Goal: Task Accomplishment & Management: Use online tool/utility

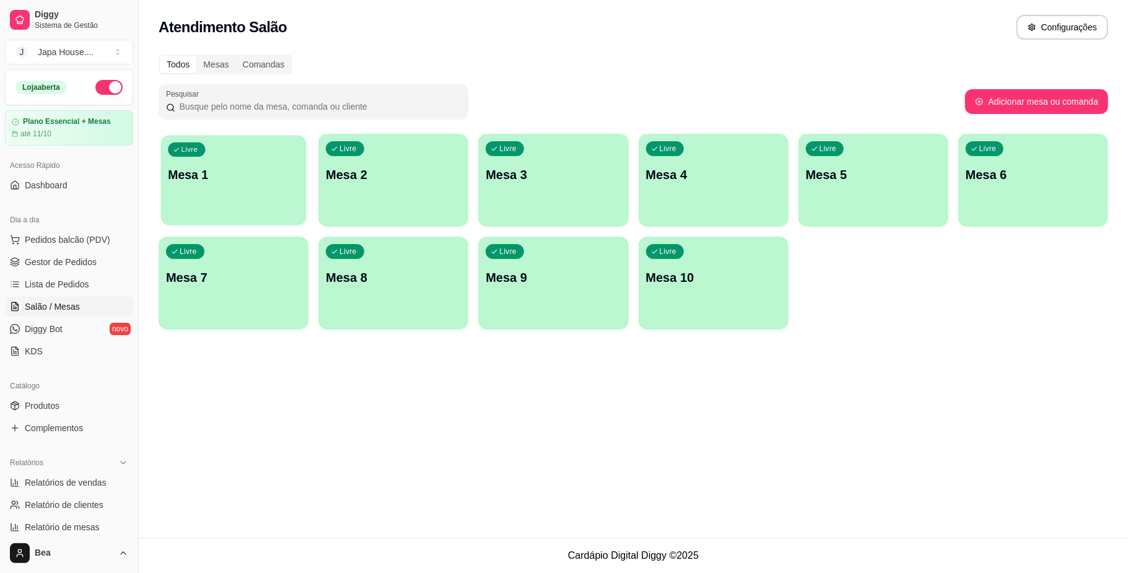
click at [258, 188] on div "Livre Mesa 1" at bounding box center [234, 173] width 146 height 76
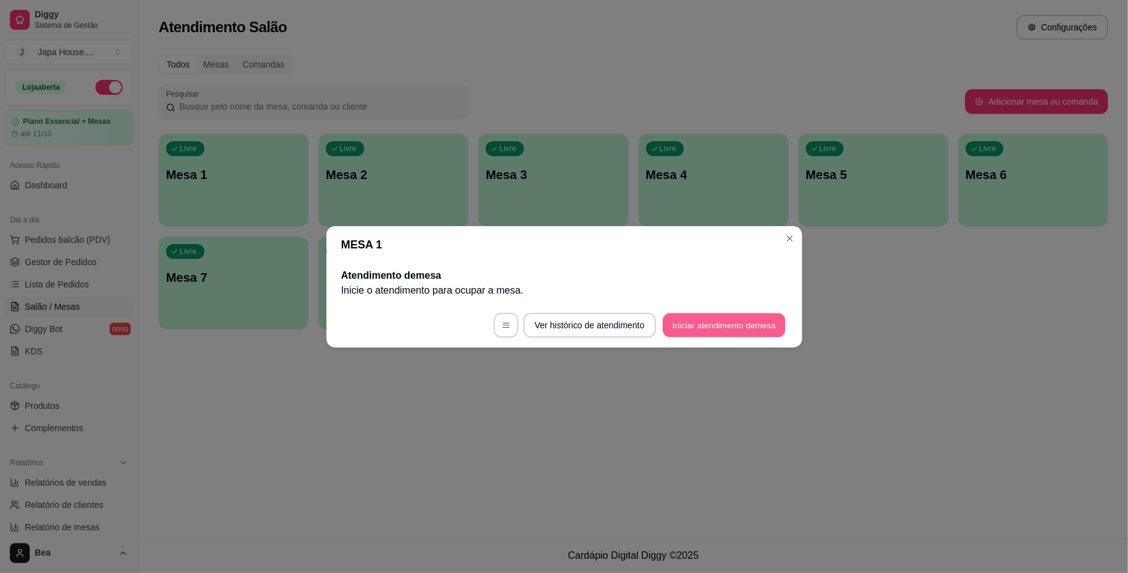
click at [687, 325] on button "Iniciar atendimento de mesa" at bounding box center [724, 325] width 123 height 24
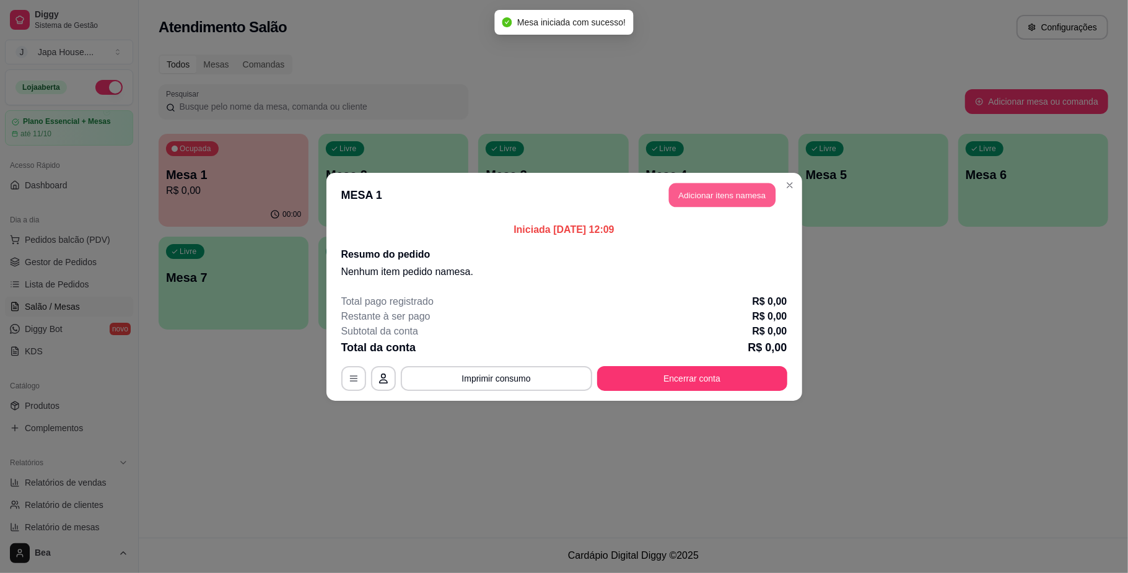
click at [718, 201] on button "Adicionar itens na mesa" at bounding box center [722, 195] width 107 height 24
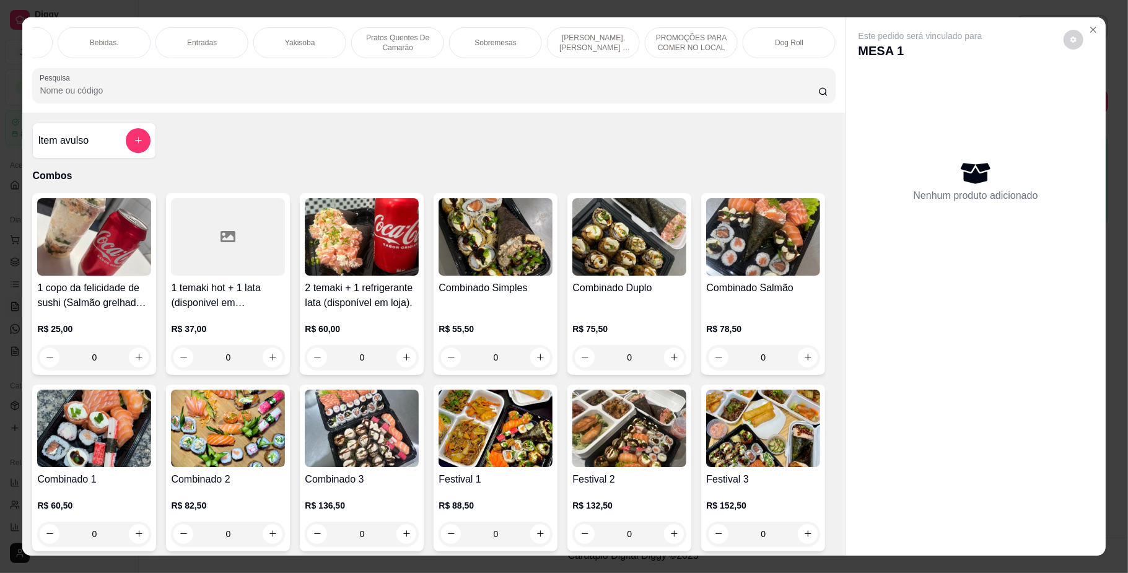
scroll to position [0, 835]
click at [734, 45] on p "PROMOÇÕES PARA COMER NO LOCAL" at bounding box center [712, 43] width 72 height 20
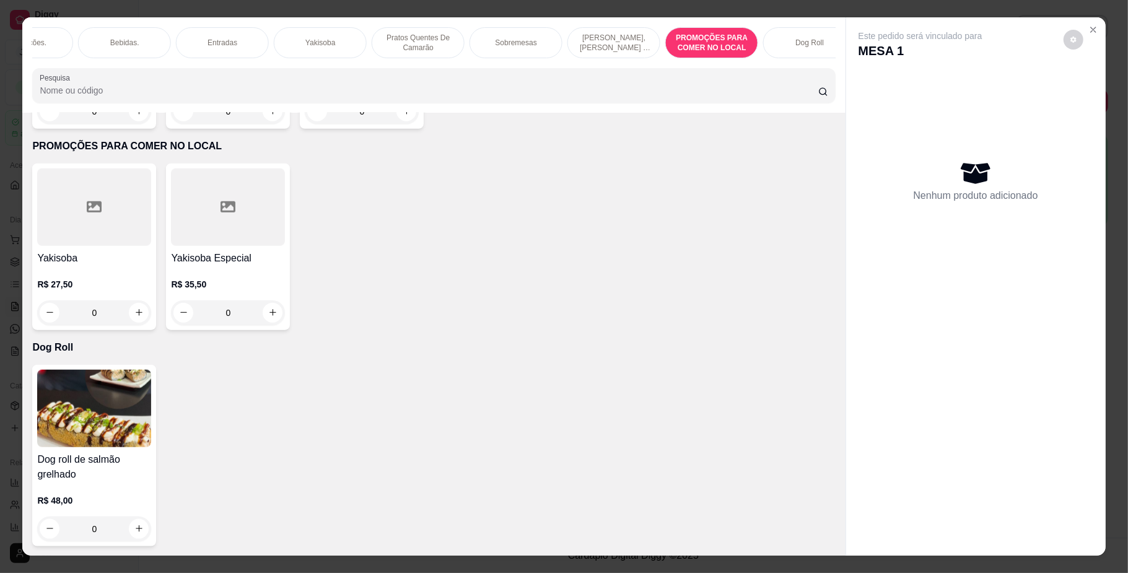
scroll to position [22, 0]
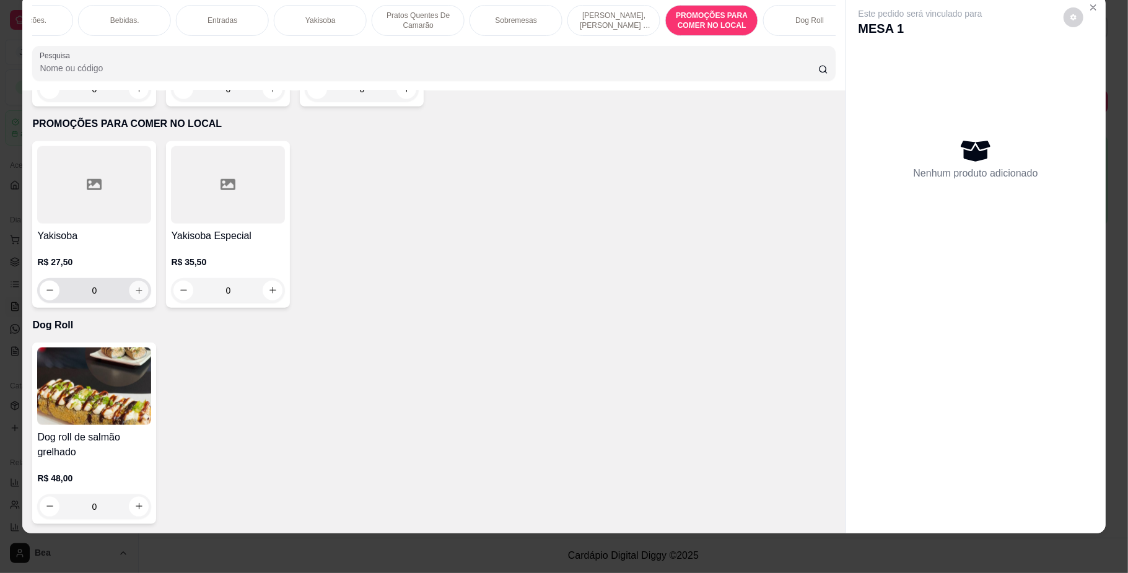
click at [135, 281] on button "increase-product-quantity" at bounding box center [139, 290] width 19 height 19
type input "1"
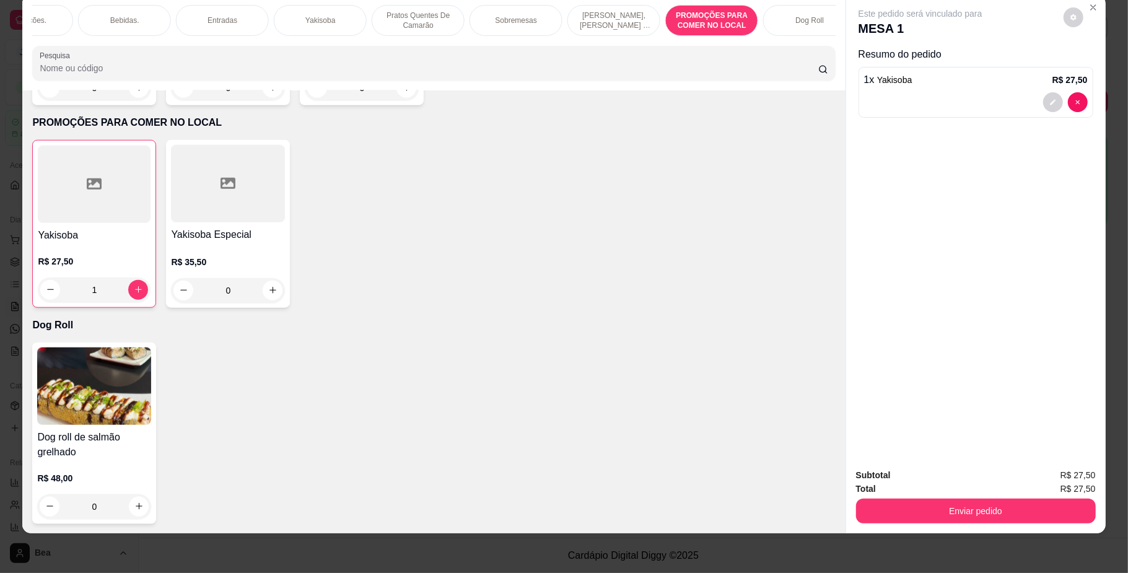
click at [131, 21] on p "Bebidas." at bounding box center [124, 20] width 29 height 10
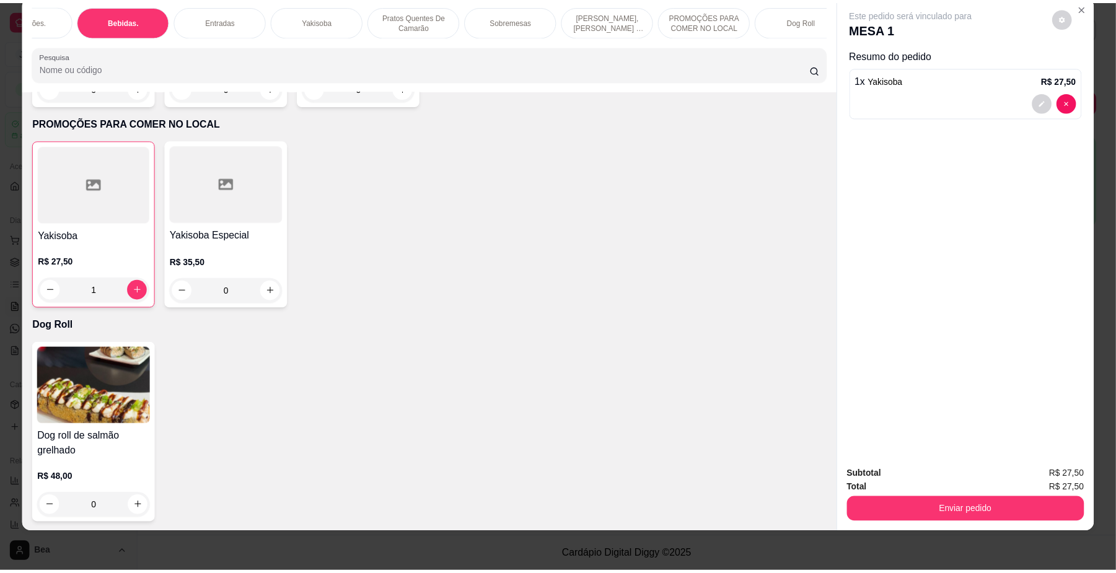
scroll to position [2665, 0]
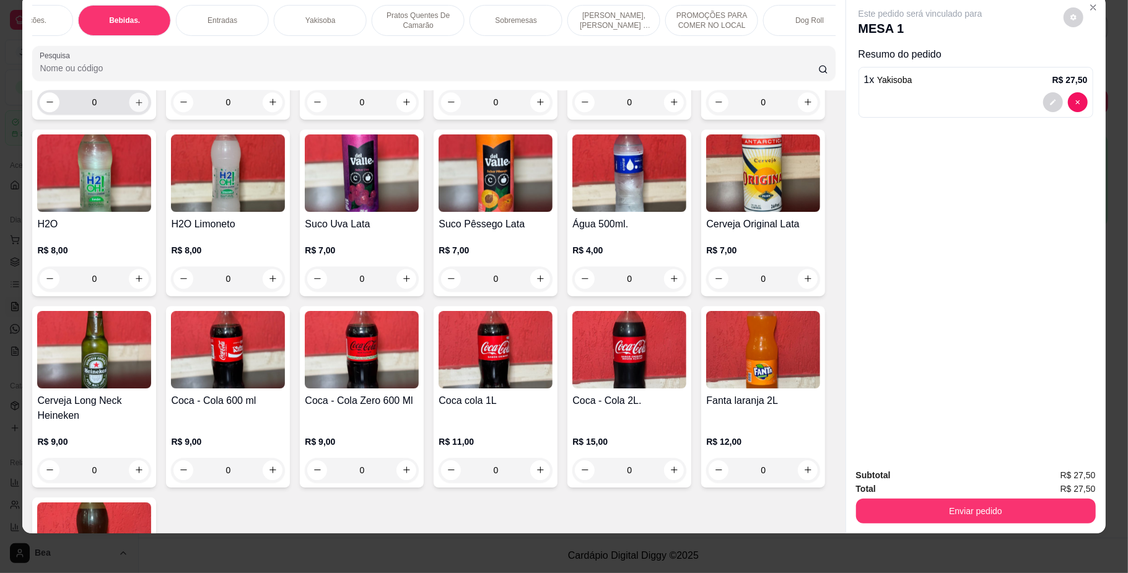
click at [132, 112] on button "increase-product-quantity" at bounding box center [139, 101] width 19 height 19
type input "1"
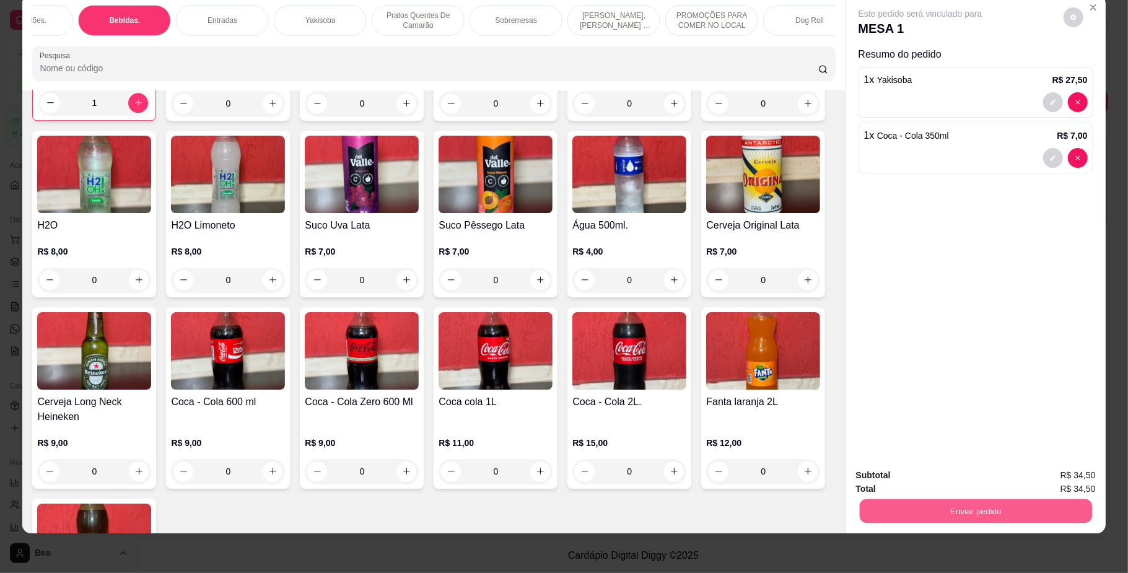
click at [874, 523] on button "Enviar pedido" at bounding box center [975, 511] width 232 height 24
click at [1041, 474] on button "Enviar pedido" at bounding box center [1063, 481] width 68 height 23
click at [967, 338] on div "Este pedido será vinculado para MESA 1 Resumo do pedido 1 x Yakisoba R$ 27,50 1…" at bounding box center [976, 227] width 260 height 464
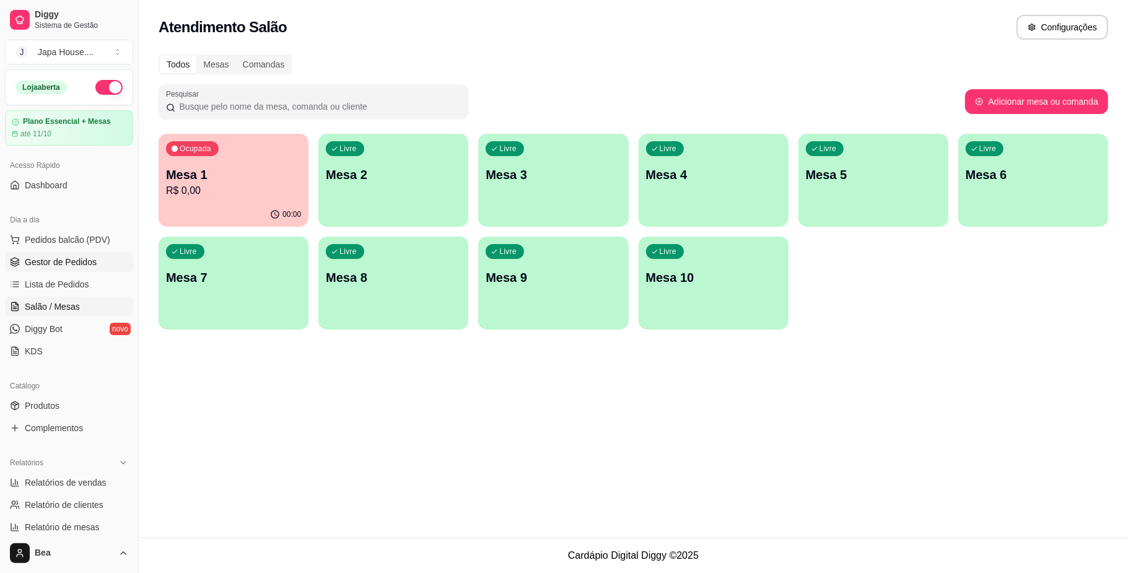
click at [82, 268] on span "Gestor de Pedidos" at bounding box center [61, 262] width 72 height 12
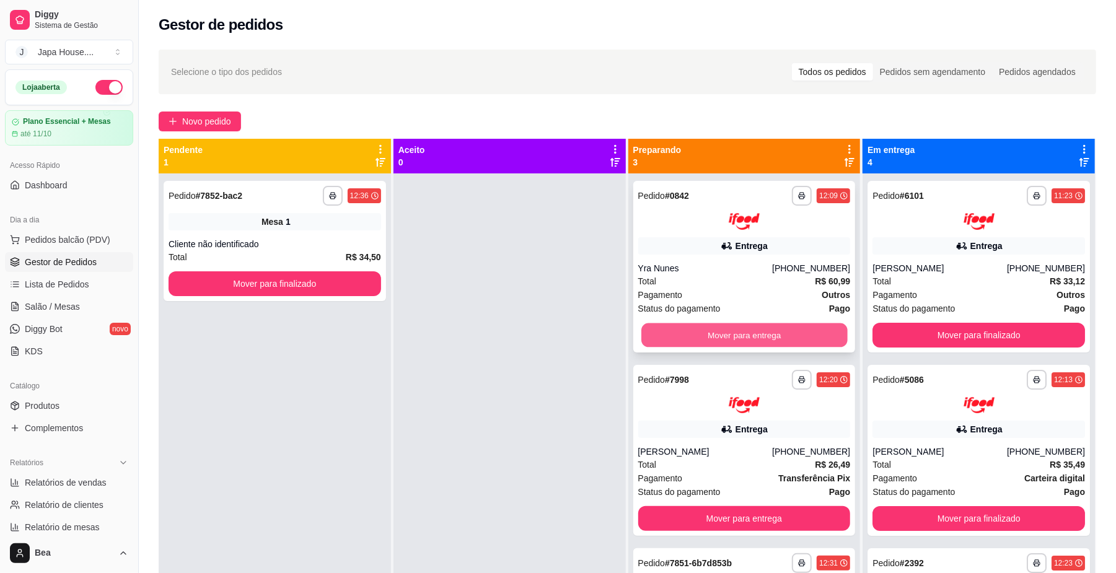
click at [718, 328] on button "Mover para entrega" at bounding box center [744, 335] width 206 height 24
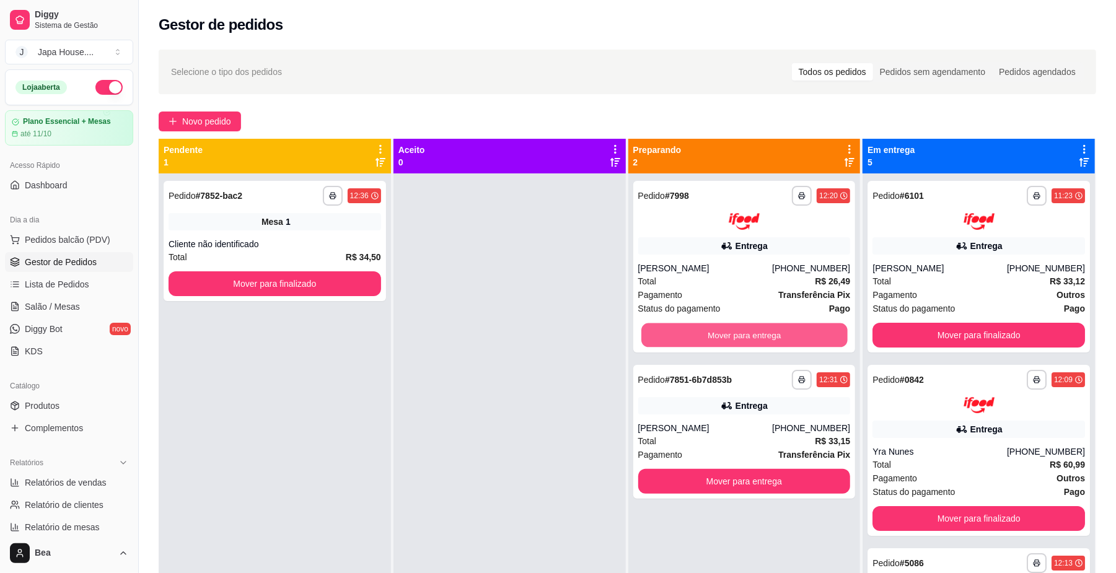
click at [718, 328] on button "Mover para entrega" at bounding box center [744, 335] width 206 height 24
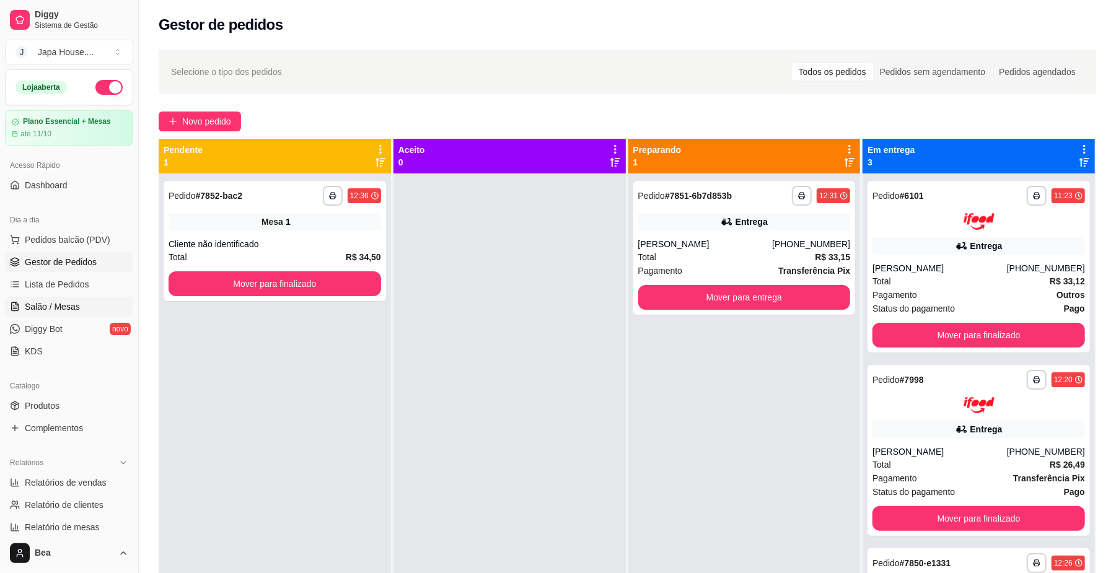
click at [66, 306] on span "Salão / Mesas" at bounding box center [52, 307] width 55 height 12
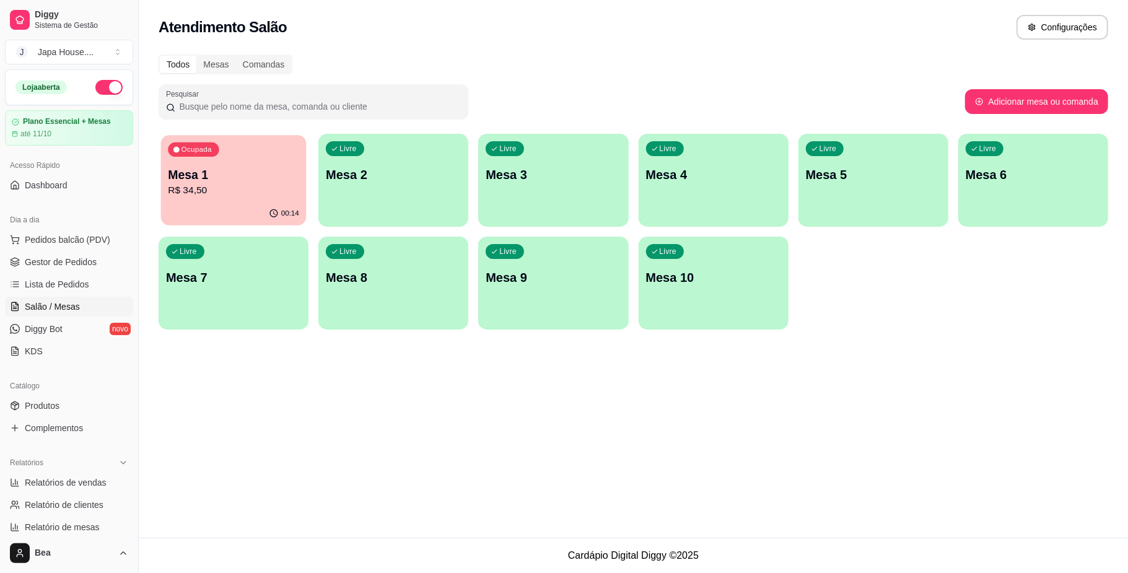
click at [229, 180] on p "Mesa 1" at bounding box center [233, 175] width 131 height 17
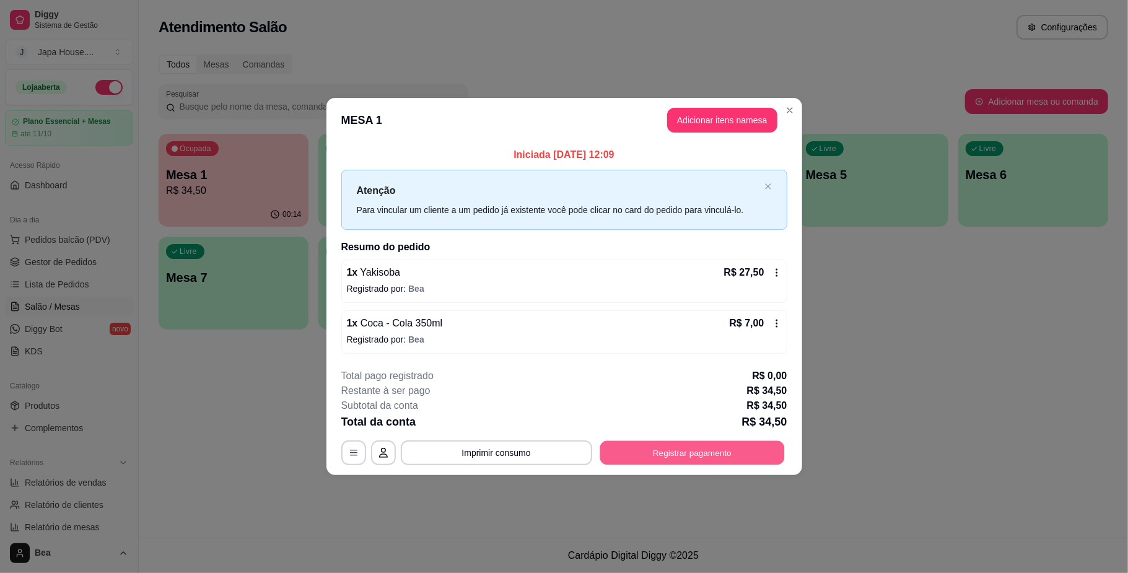
click at [687, 452] on button "Registrar pagamento" at bounding box center [692, 453] width 185 height 24
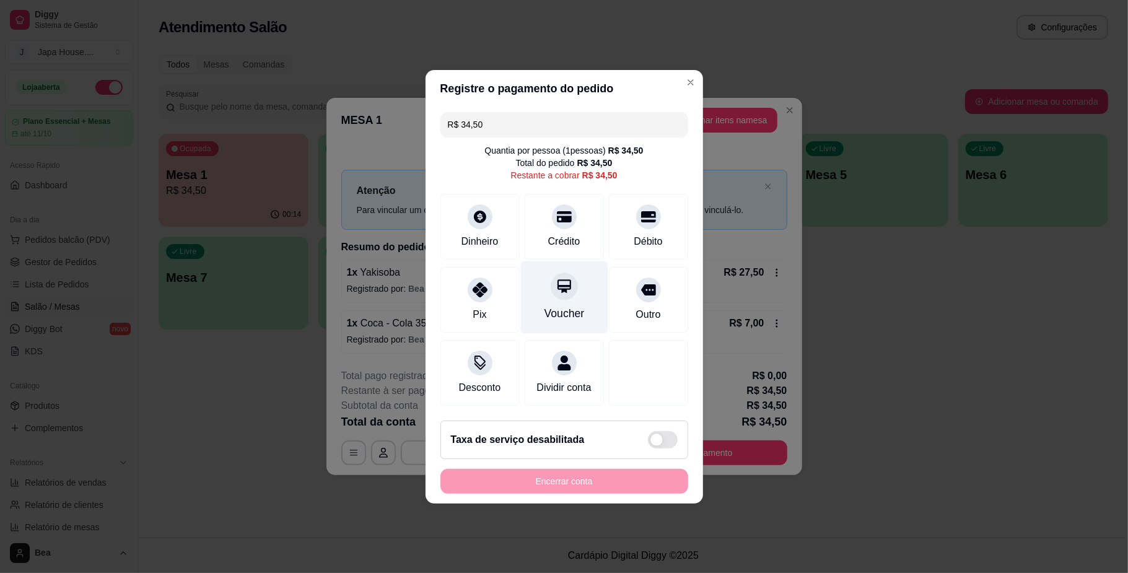
click at [568, 295] on div "Voucher" at bounding box center [564, 297] width 87 height 73
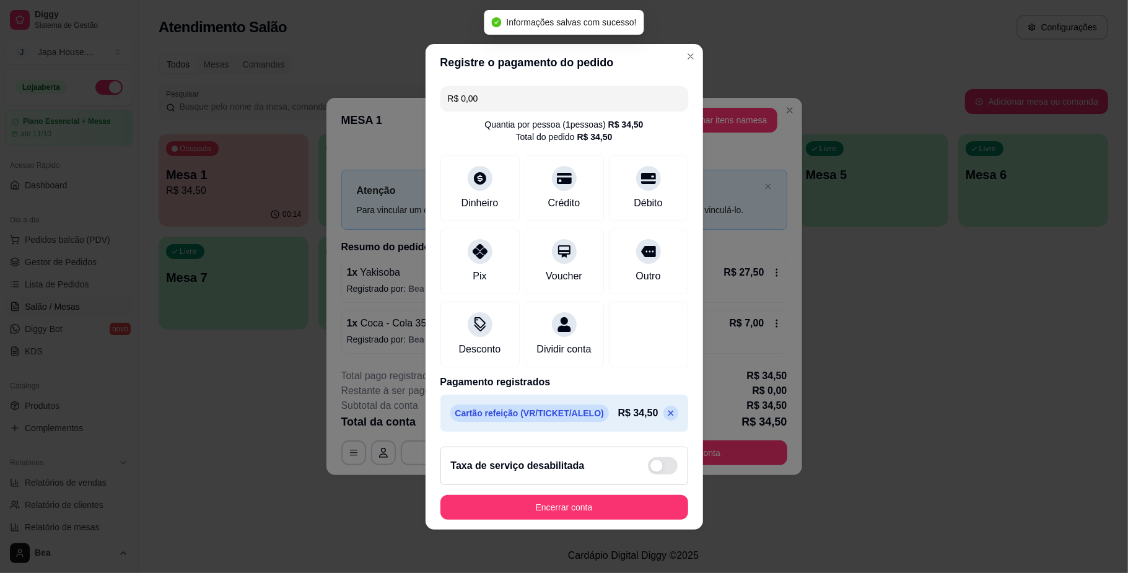
type input "R$ 0,00"
click at [623, 512] on button "Encerrar conta" at bounding box center [564, 507] width 240 height 24
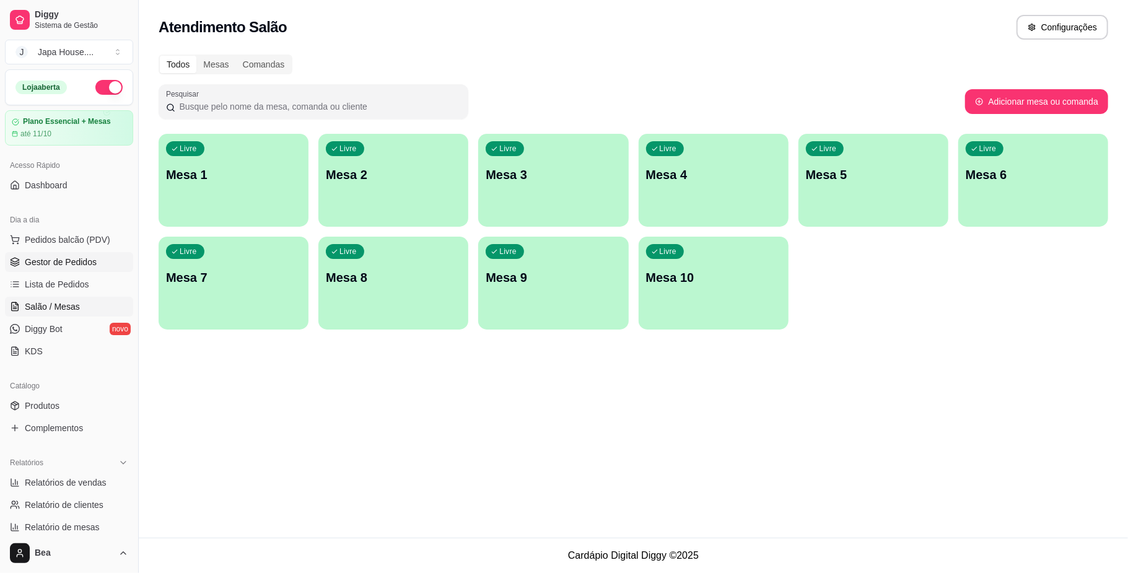
click at [77, 259] on span "Gestor de Pedidos" at bounding box center [61, 262] width 72 height 12
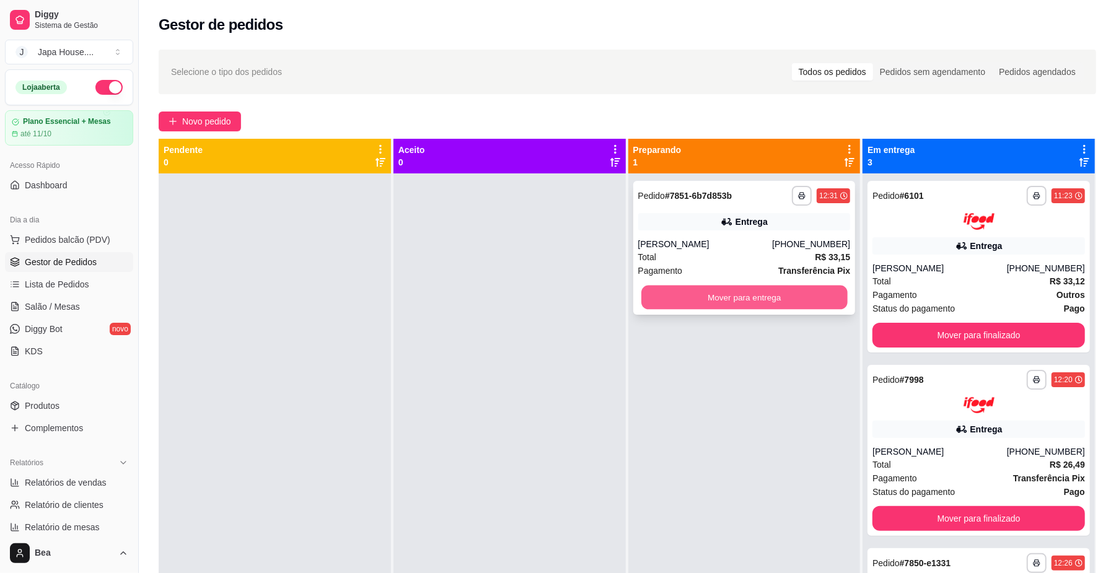
click at [727, 295] on button "Mover para entrega" at bounding box center [744, 298] width 206 height 24
